Goal: Transaction & Acquisition: Purchase product/service

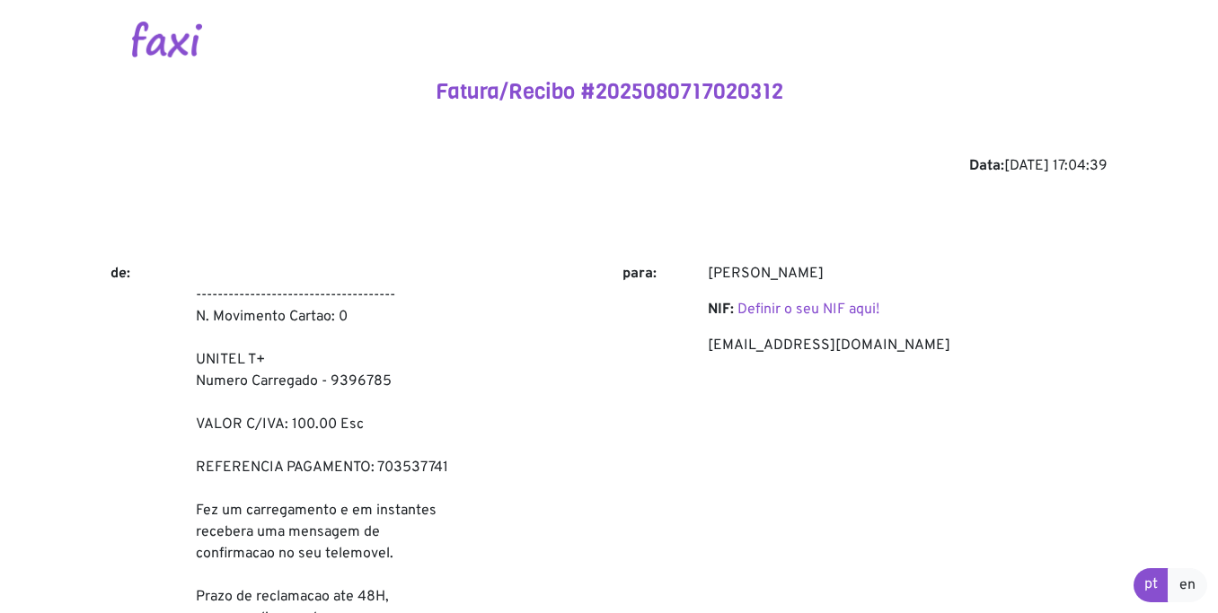
click at [149, 40] on img at bounding box center [167, 40] width 70 height 36
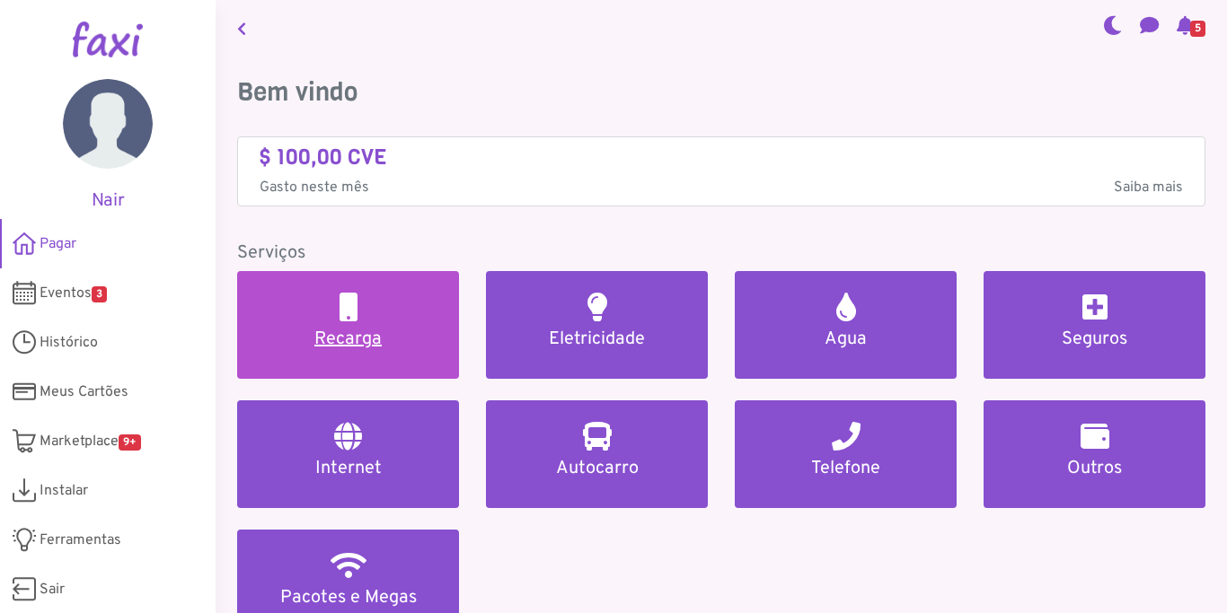
click at [383, 342] on h5 "Recarga" at bounding box center [348, 340] width 179 height 22
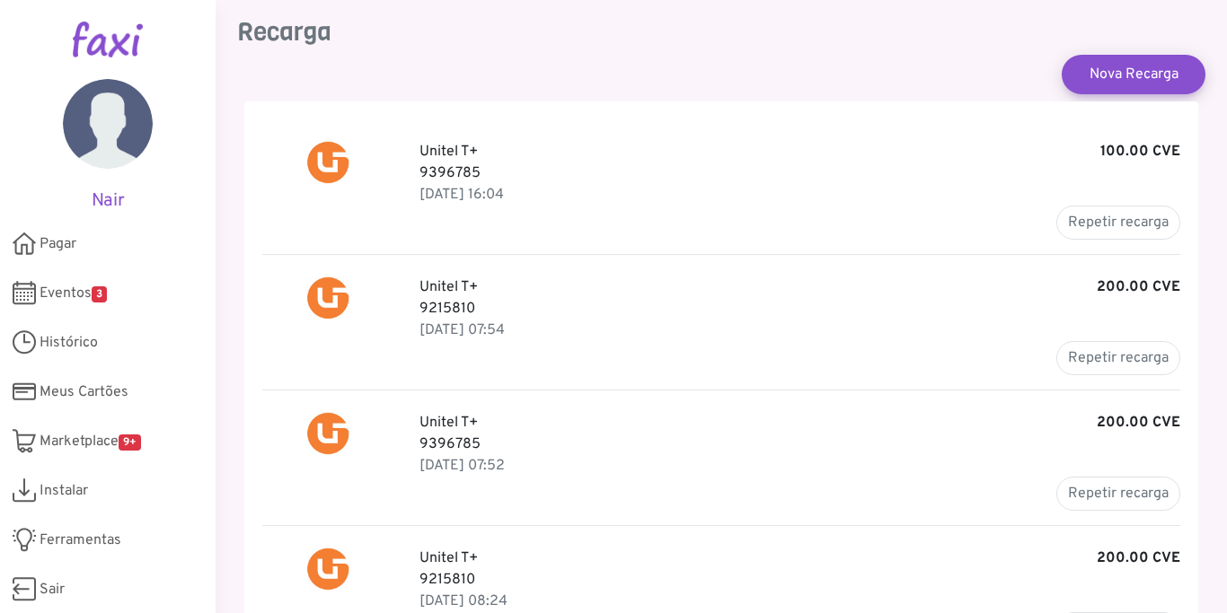
scroll to position [66, 0]
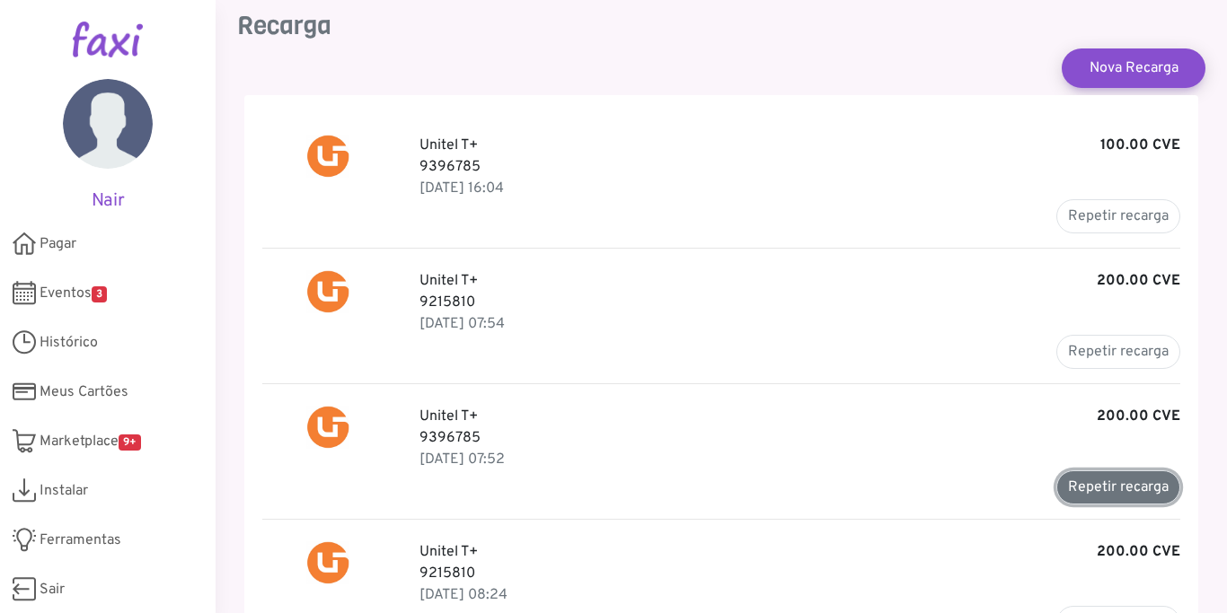
click at [1113, 483] on button "Repetir recarga" at bounding box center [1118, 488] width 124 height 34
type input "*******"
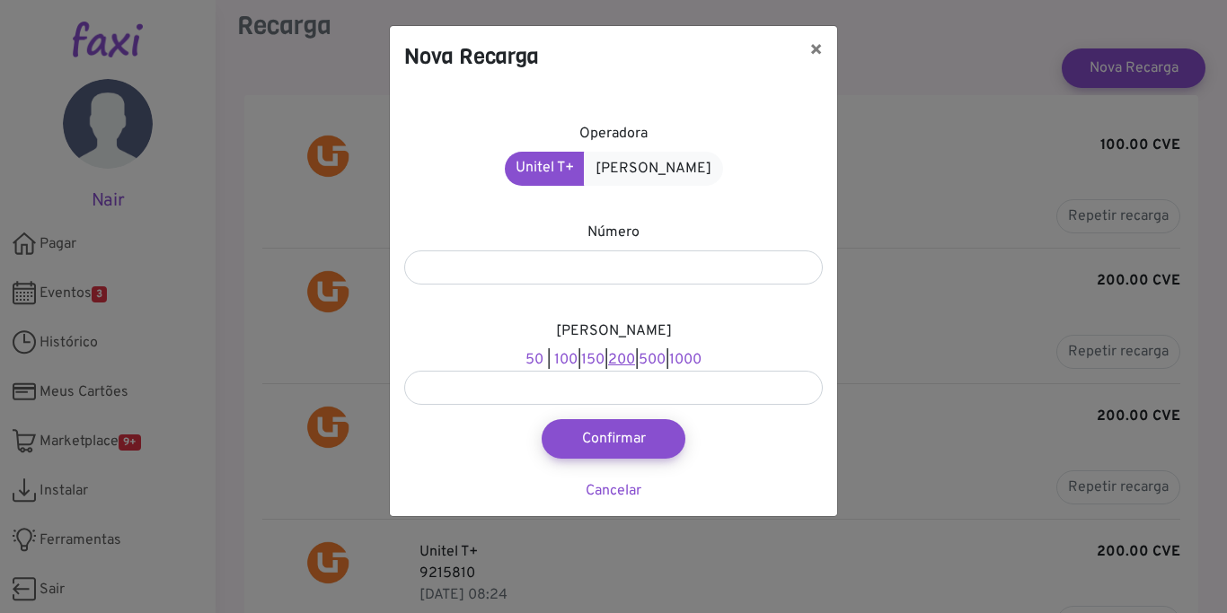
click at [615, 356] on link "200" at bounding box center [621, 360] width 27 height 18
type input "***"
click at [597, 439] on button "Confirmar" at bounding box center [613, 439] width 158 height 43
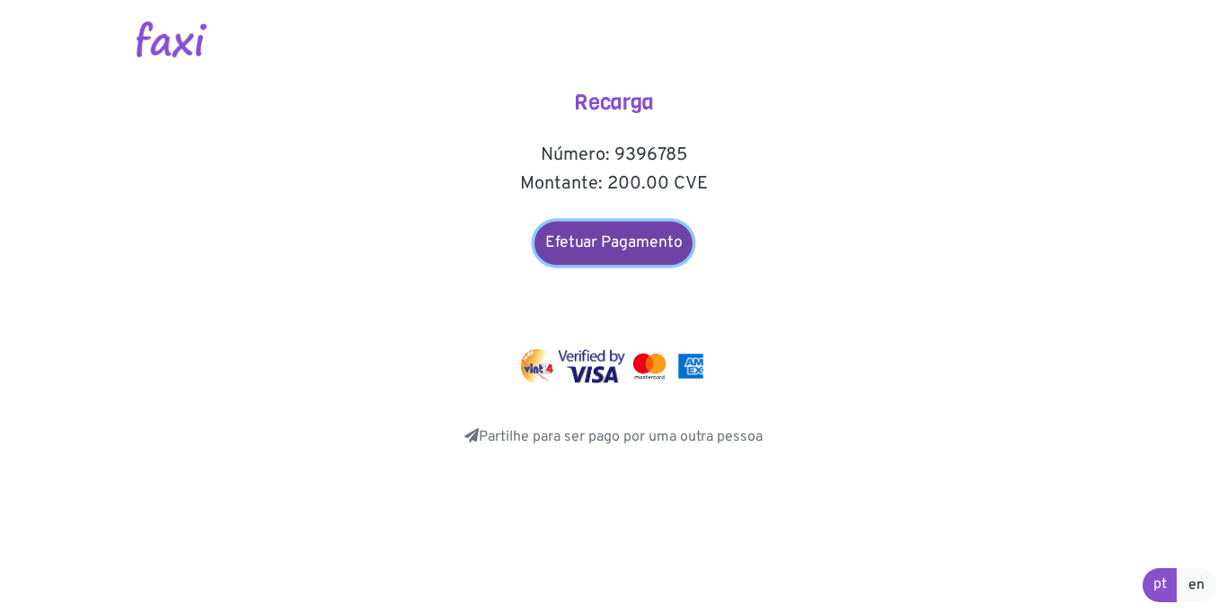
click at [603, 258] on link "Efetuar Pagamento" at bounding box center [613, 243] width 158 height 43
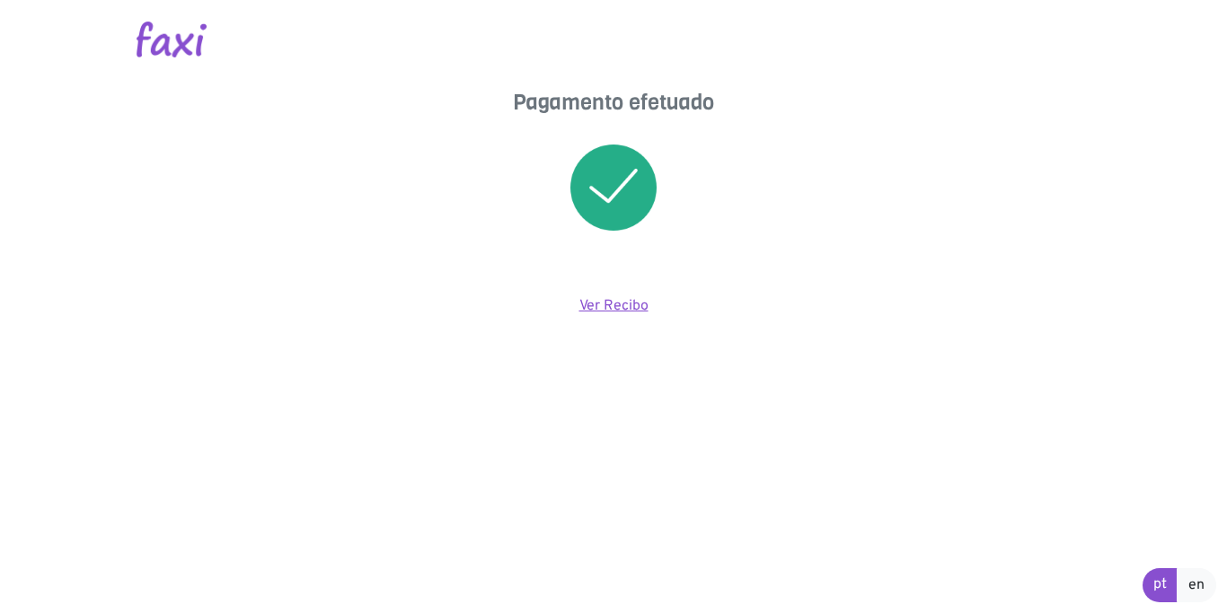
click at [617, 300] on link "Ver Recibo" at bounding box center [613, 306] width 69 height 18
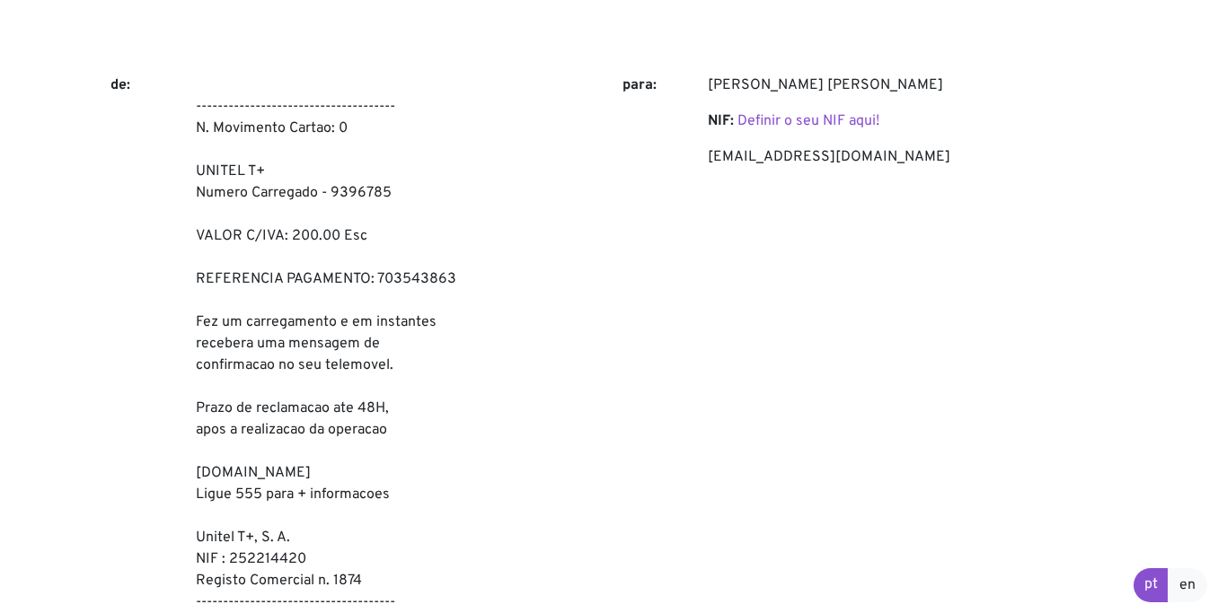
scroll to position [170, 0]
